Goal: Transaction & Acquisition: Book appointment/travel/reservation

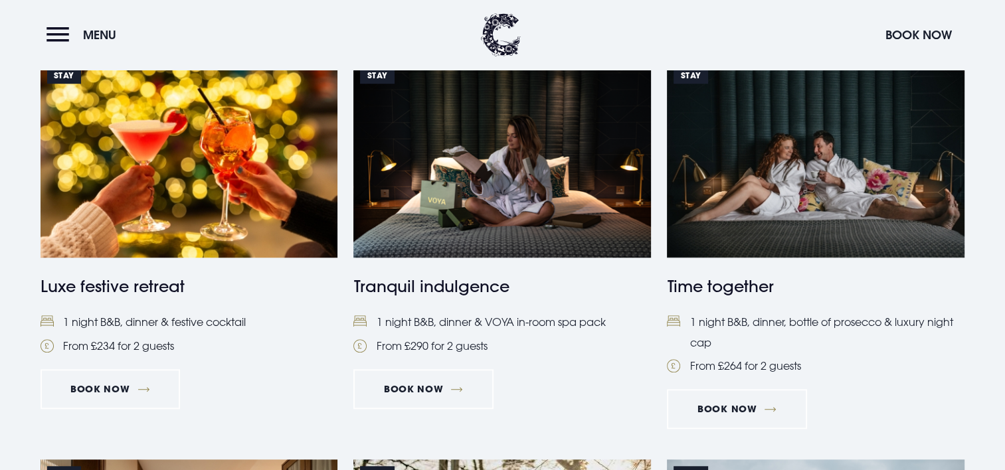
scroll to position [997, 0]
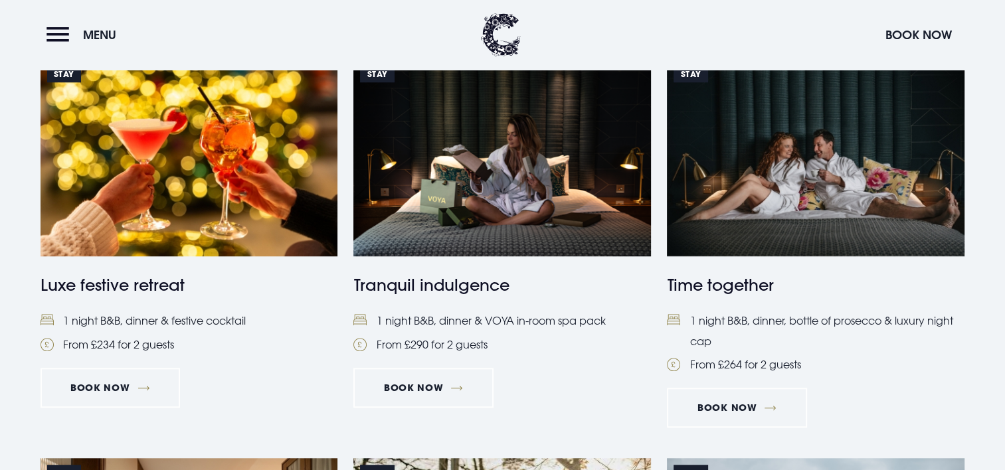
click at [152, 290] on h4 "Luxe festive retreat" at bounding box center [190, 285] width 298 height 24
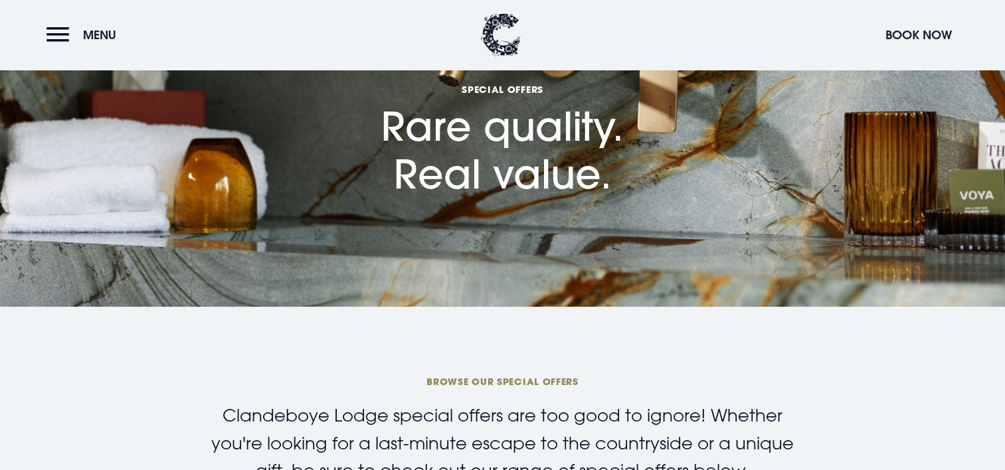
scroll to position [0, 0]
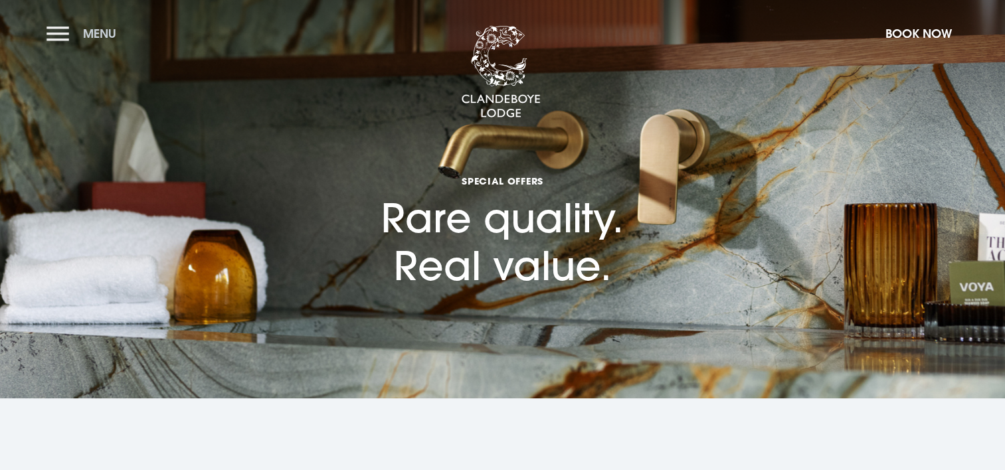
click at [97, 35] on span "Menu" at bounding box center [99, 33] width 33 height 15
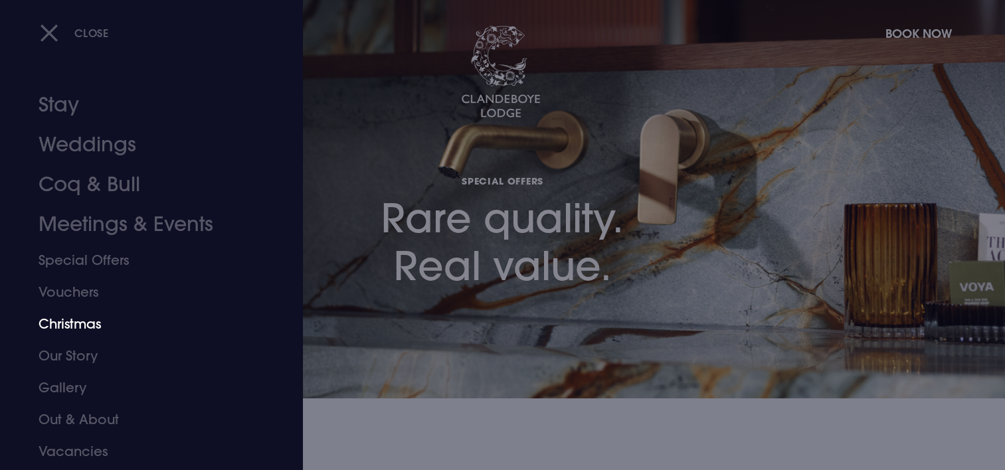
click at [72, 324] on link "Christmas" at bounding box center [144, 324] width 210 height 32
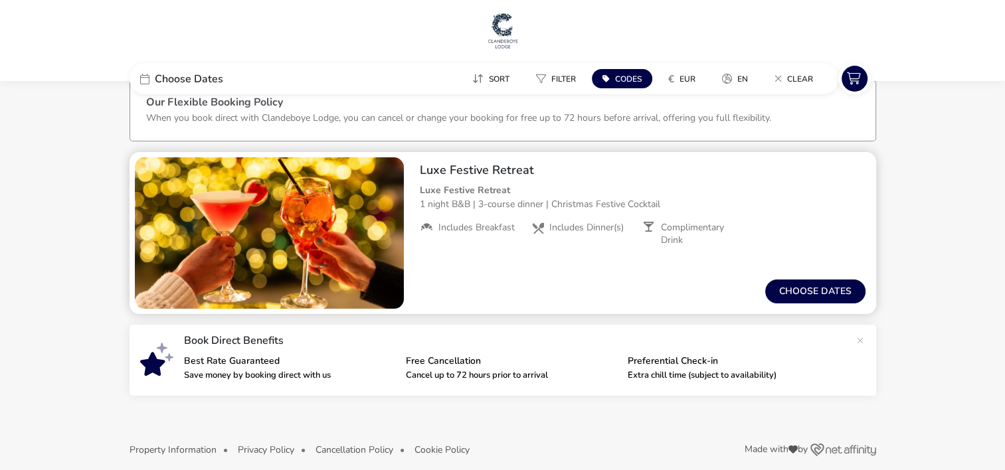
scroll to position [36, 0]
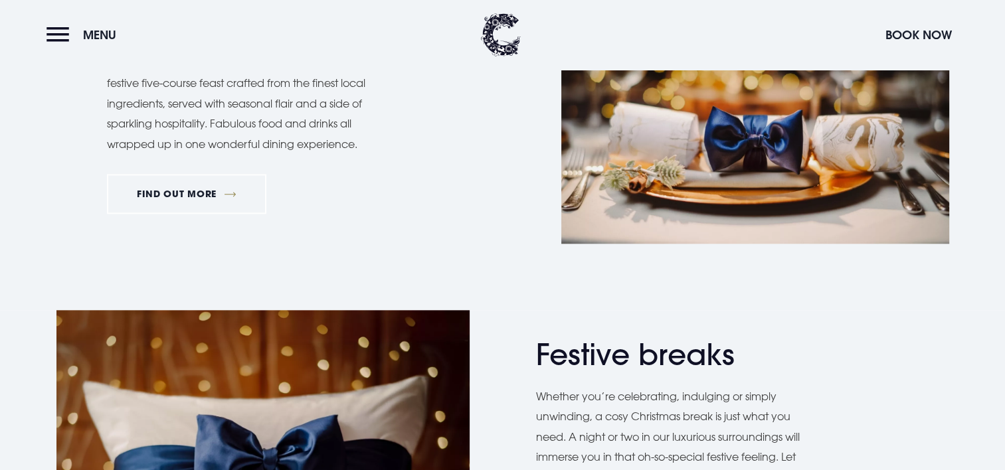
scroll to position [1263, 0]
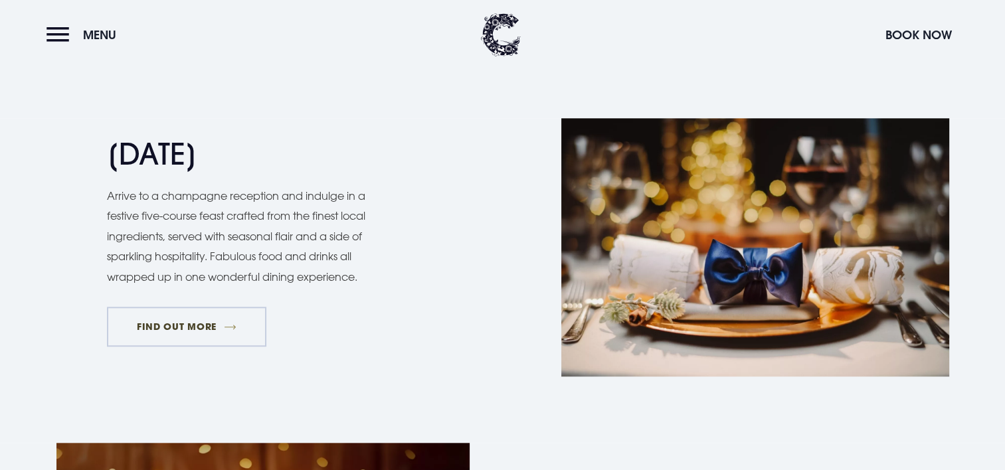
click at [165, 327] on link "FIND OUT MORE" at bounding box center [187, 327] width 160 height 40
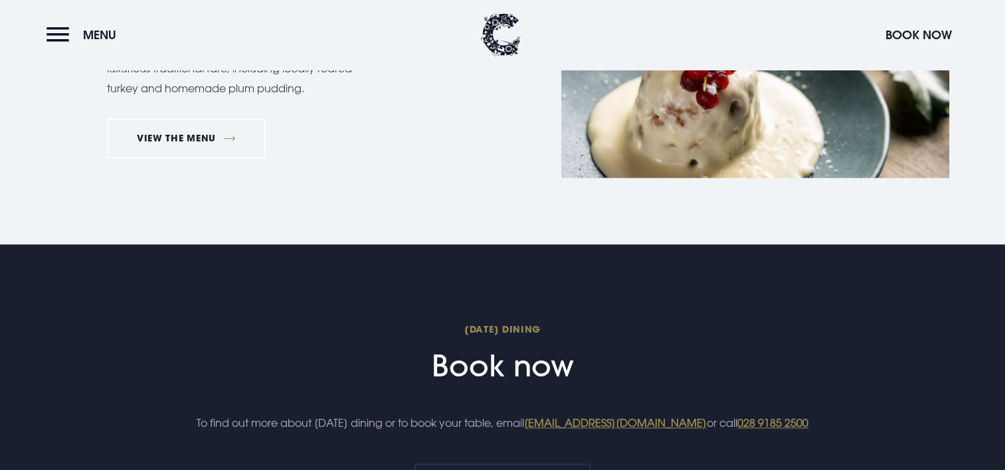
scroll to position [1263, 0]
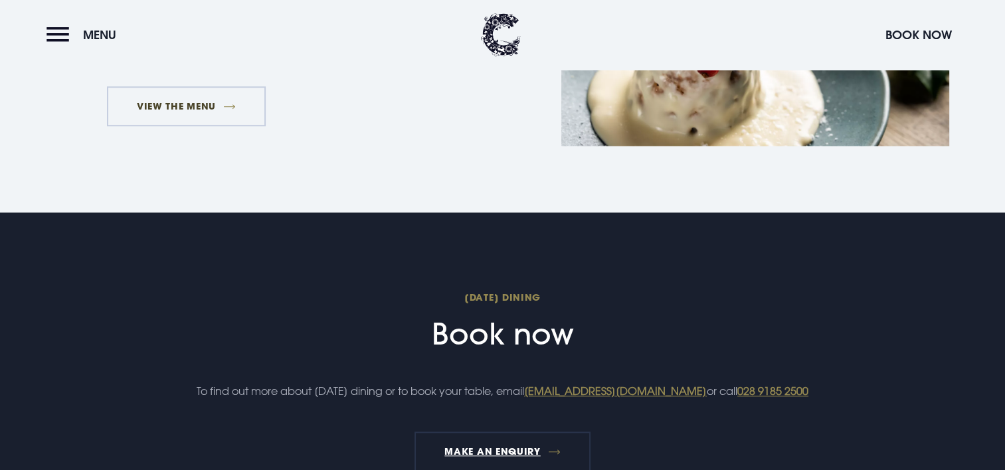
click at [169, 112] on link "VIEW THE MENU" at bounding box center [186, 106] width 159 height 40
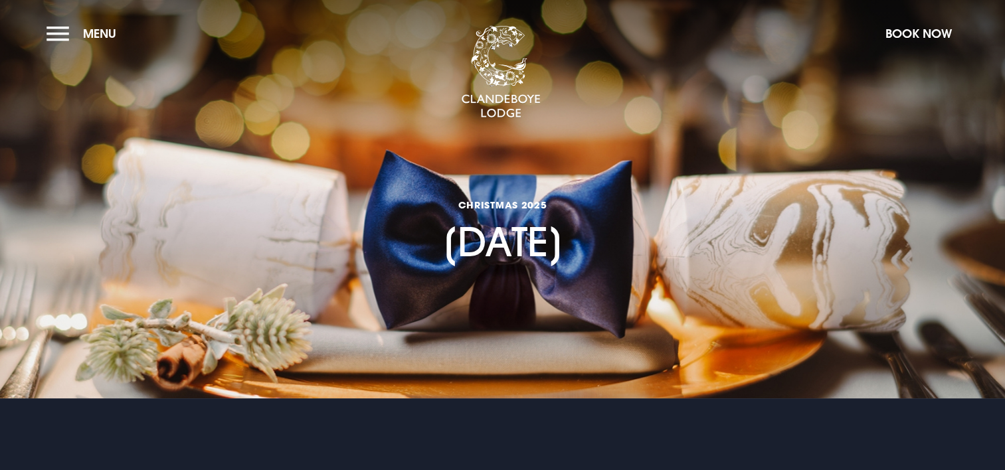
click at [526, 251] on h1 "CHRISTMAS 2025 [DATE]" at bounding box center [503, 203] width 122 height 126
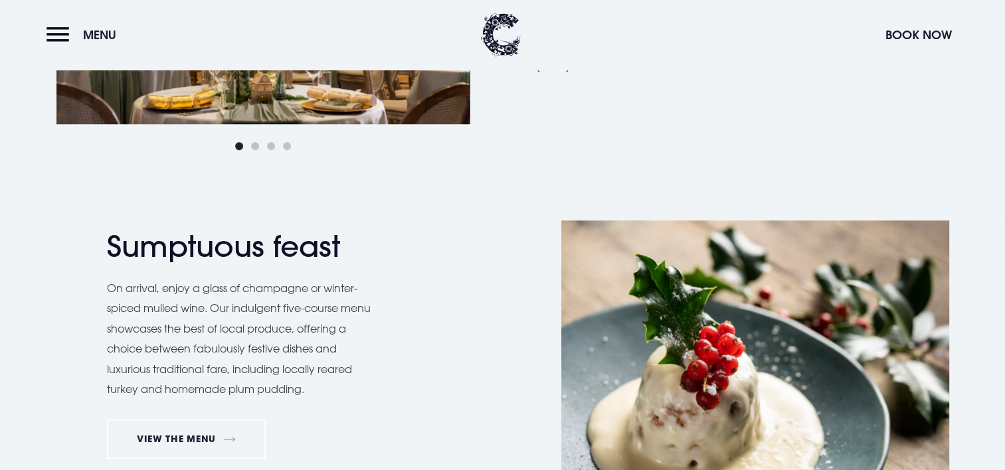
scroll to position [930, 0]
